Goal: Transaction & Acquisition: Purchase product/service

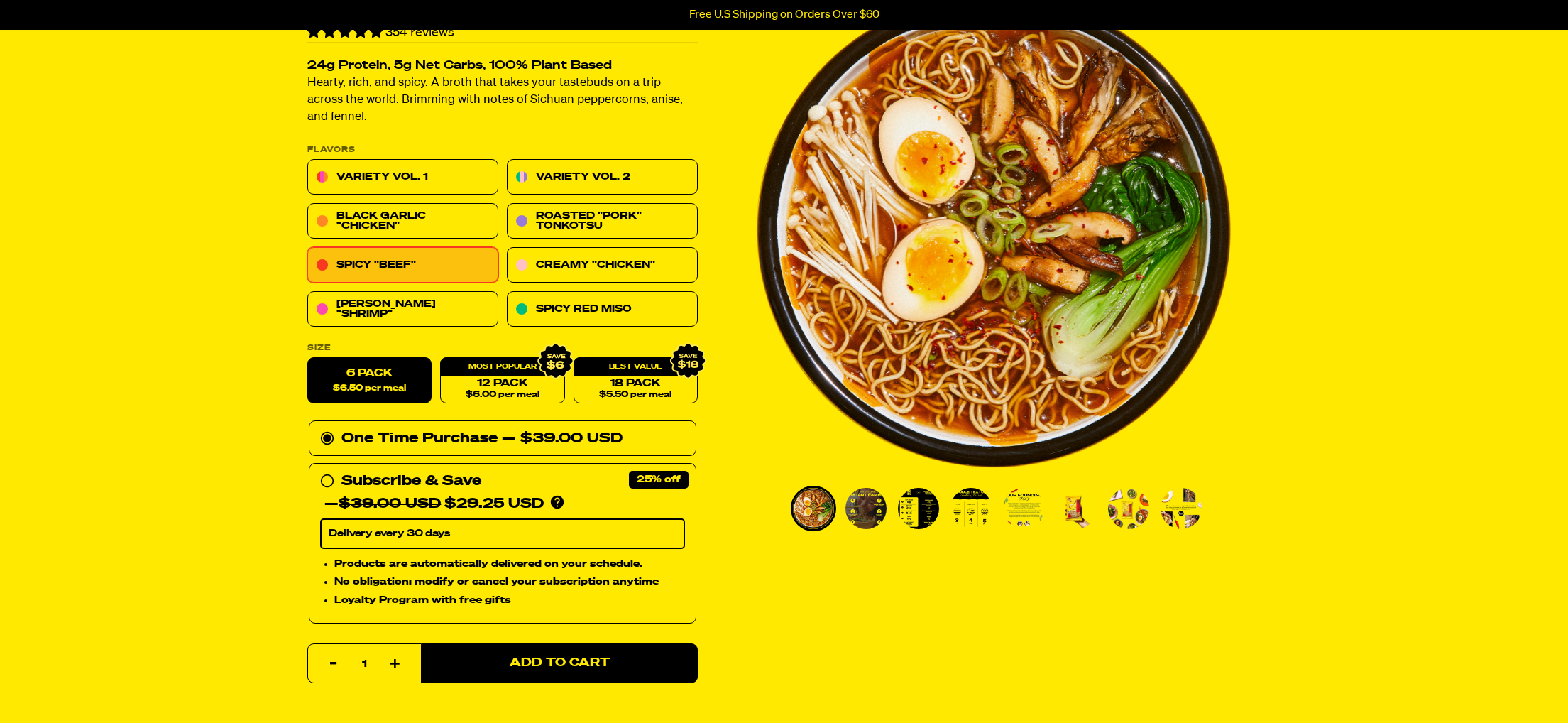
scroll to position [103, 0]
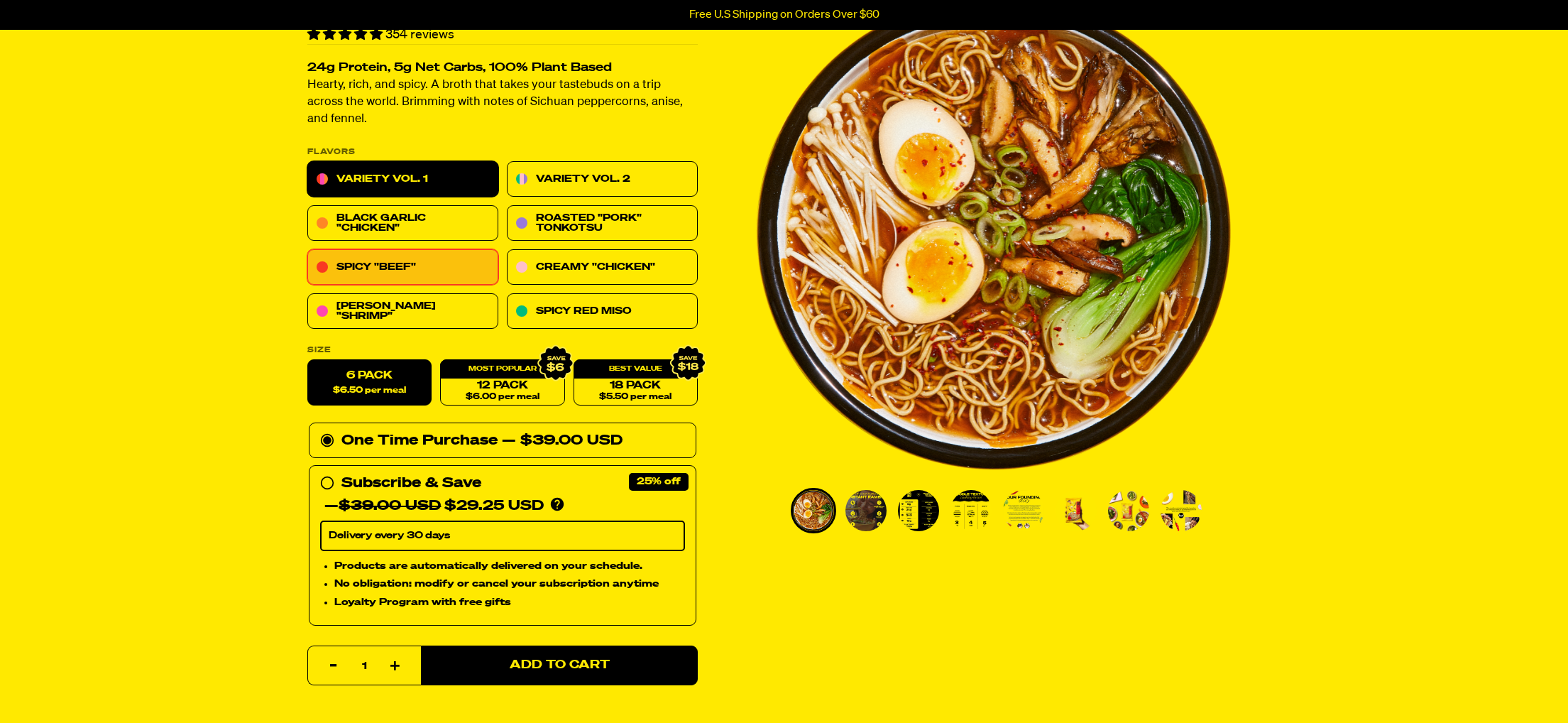
click at [378, 197] on link "Variety Vol. 1" at bounding box center [403, 180] width 191 height 36
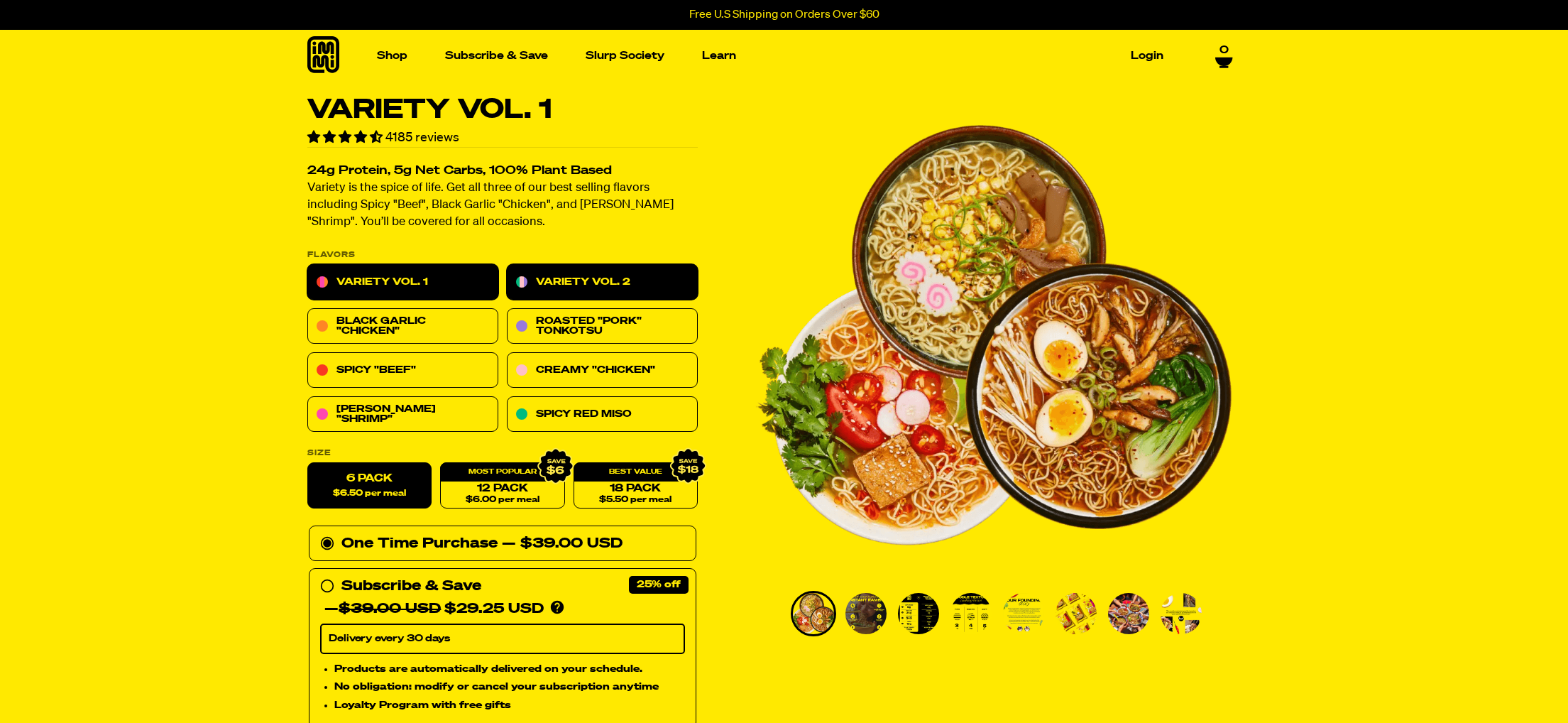
click at [565, 294] on link "Variety Vol. 2" at bounding box center [602, 282] width 191 height 36
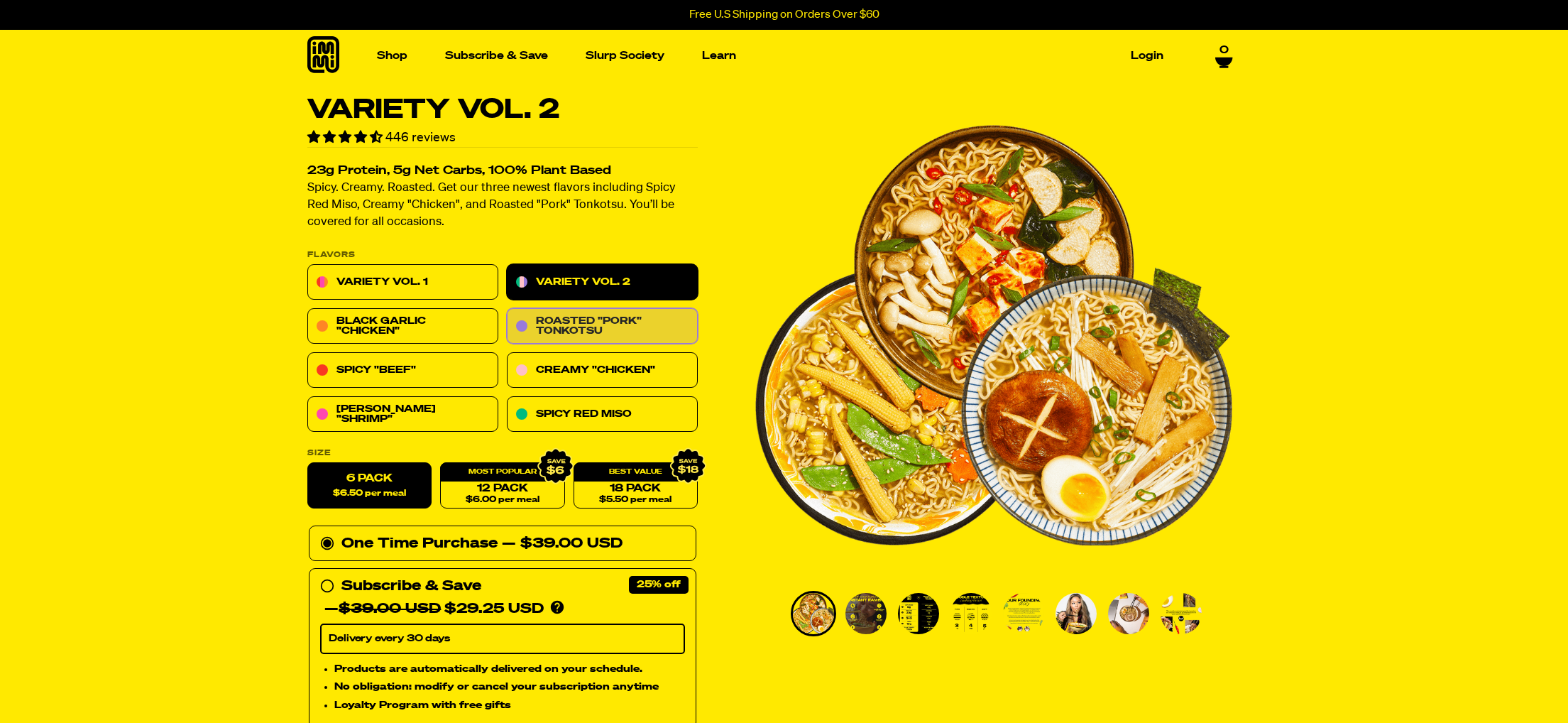
click at [556, 340] on link "Roasted "Pork" Tonkotsu" at bounding box center [602, 326] width 191 height 36
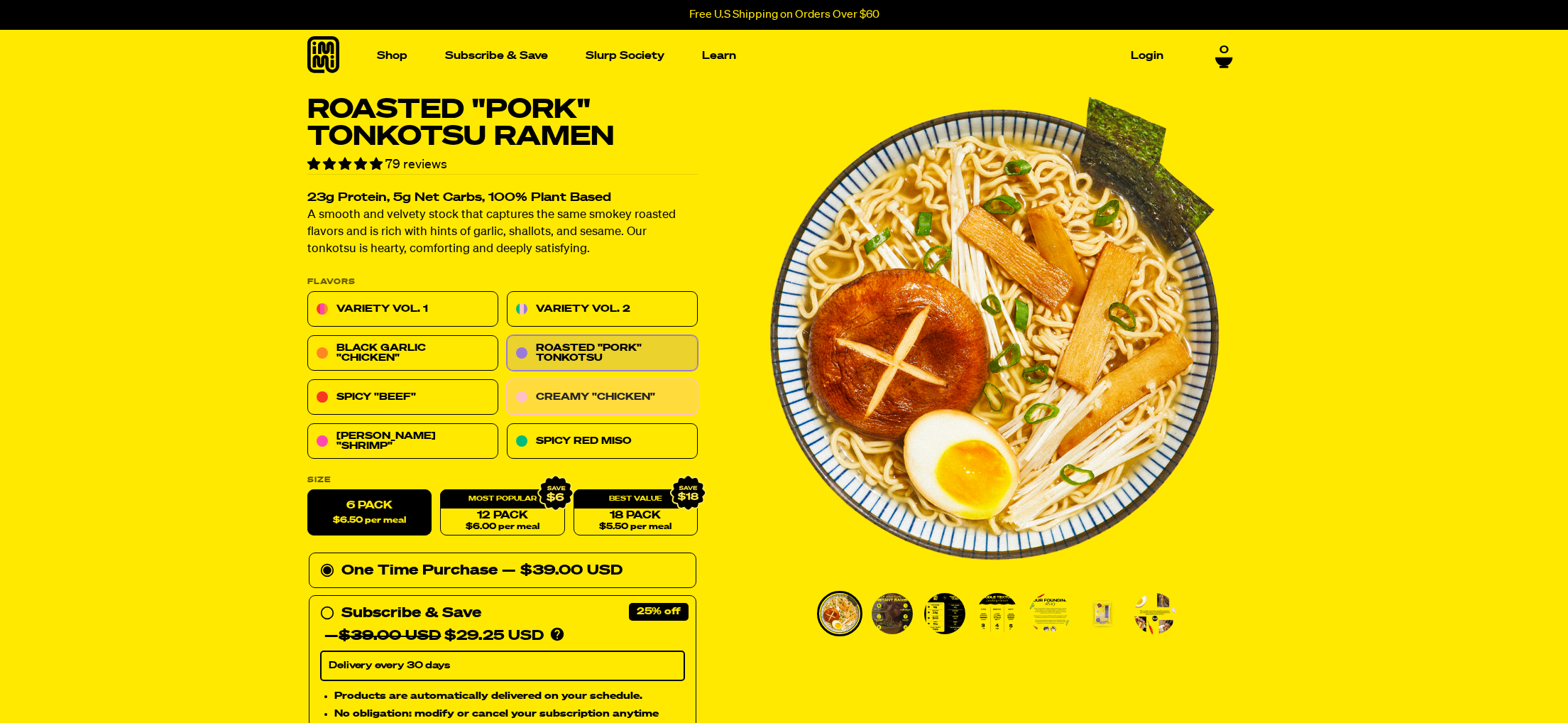
click at [567, 415] on link "Creamy "Chicken"" at bounding box center [602, 398] width 191 height 36
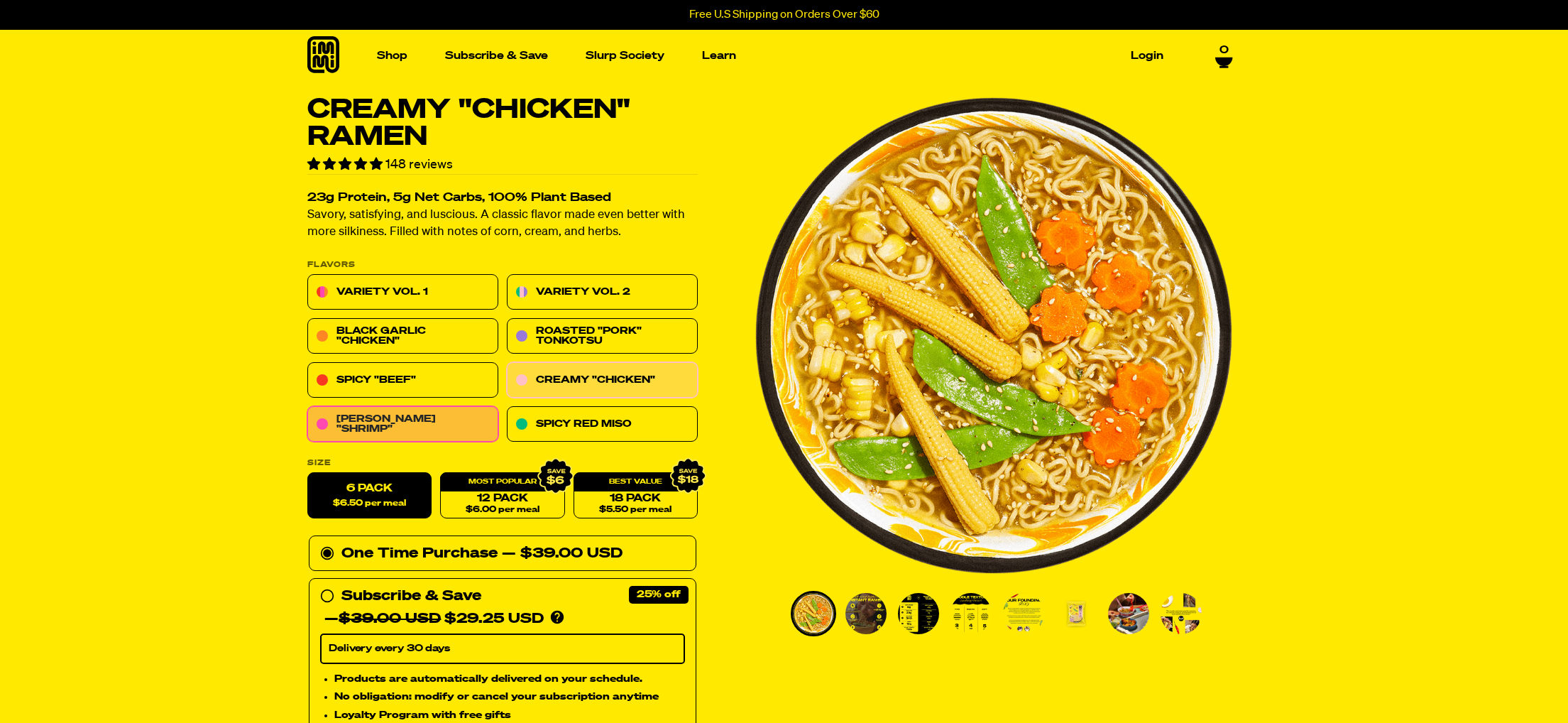
click at [460, 443] on link "[PERSON_NAME] "Shrimp"" at bounding box center [403, 425] width 191 height 36
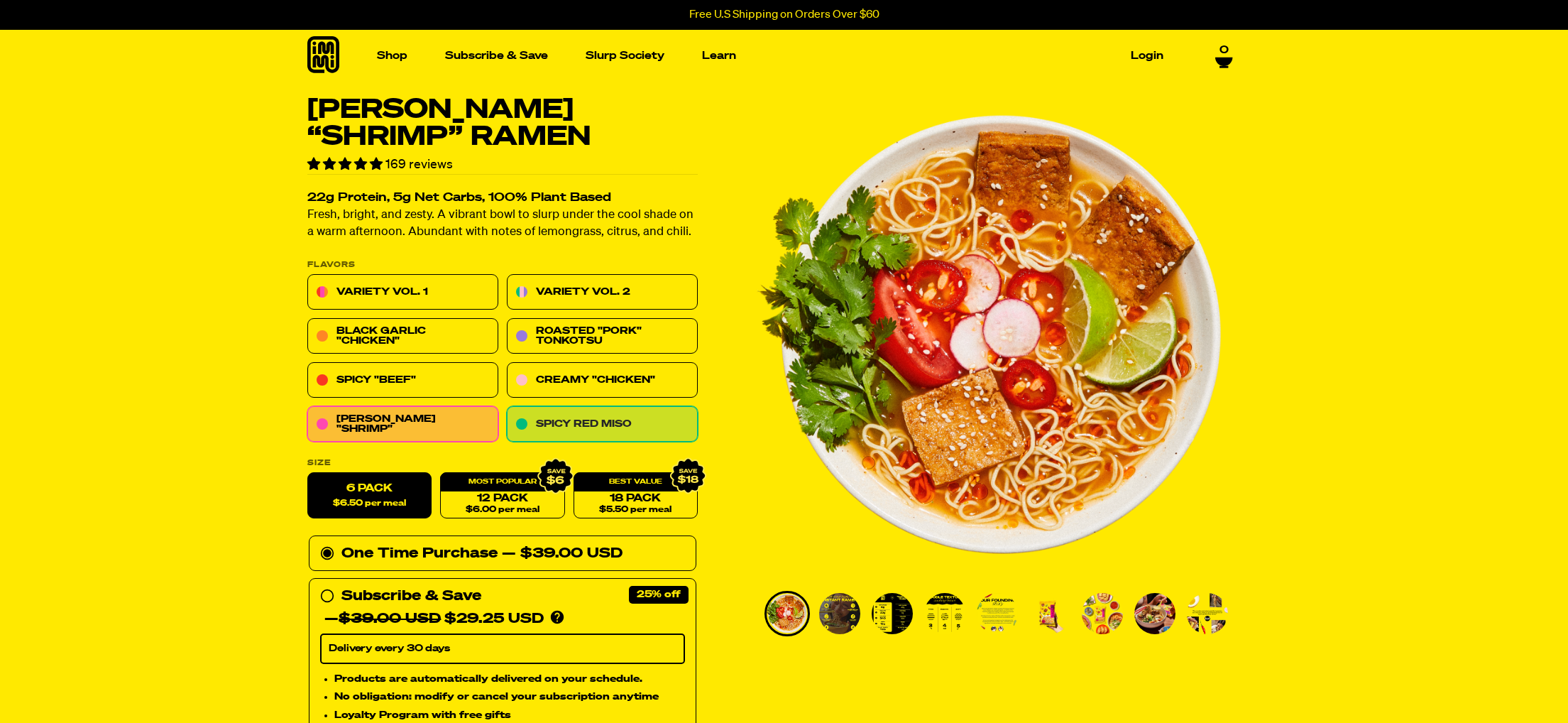
click at [565, 443] on link "Spicy Red Miso" at bounding box center [602, 425] width 191 height 36
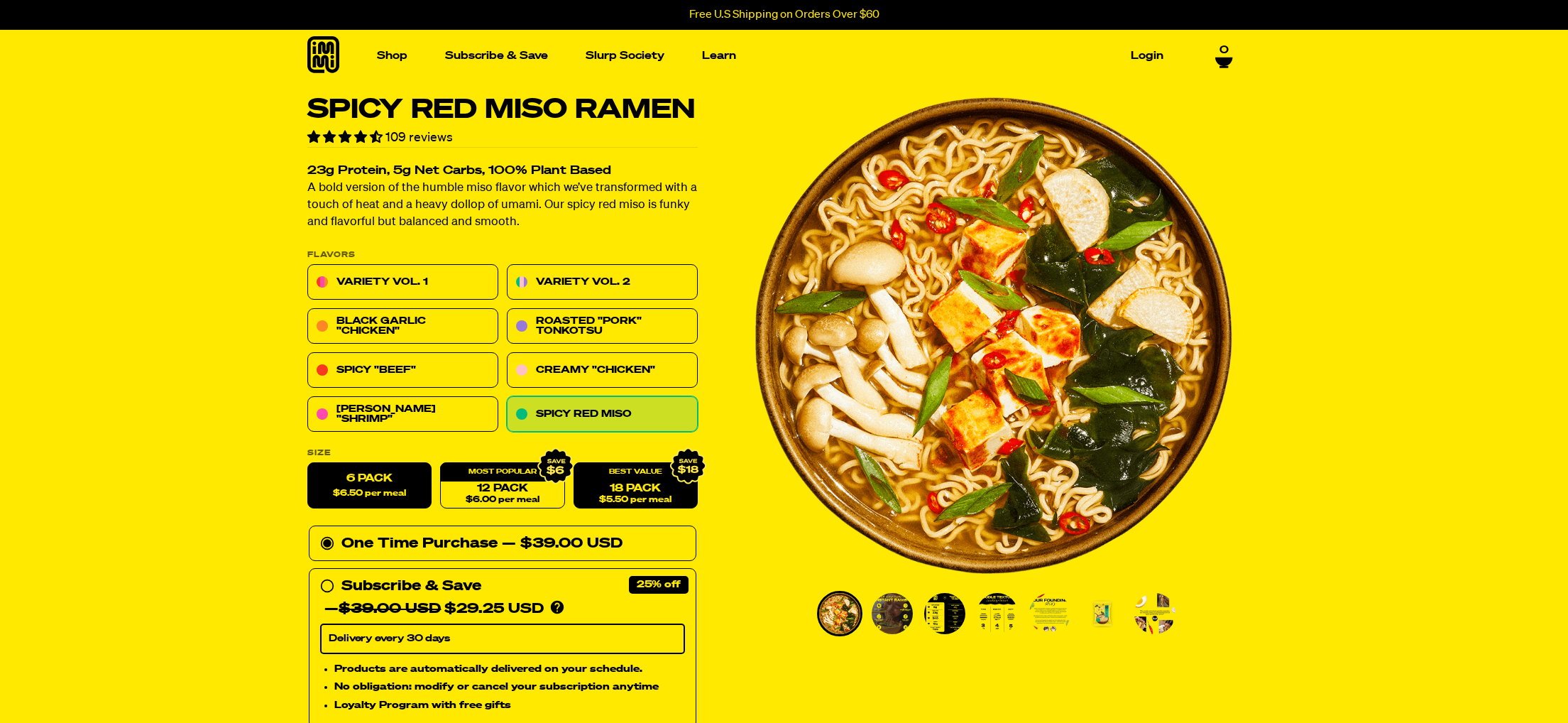
click at [631, 509] on link "18 Pack $5.50 per meal" at bounding box center [635, 486] width 124 height 46
radio input "false"
